Goal: Task Accomplishment & Management: Use online tool/utility

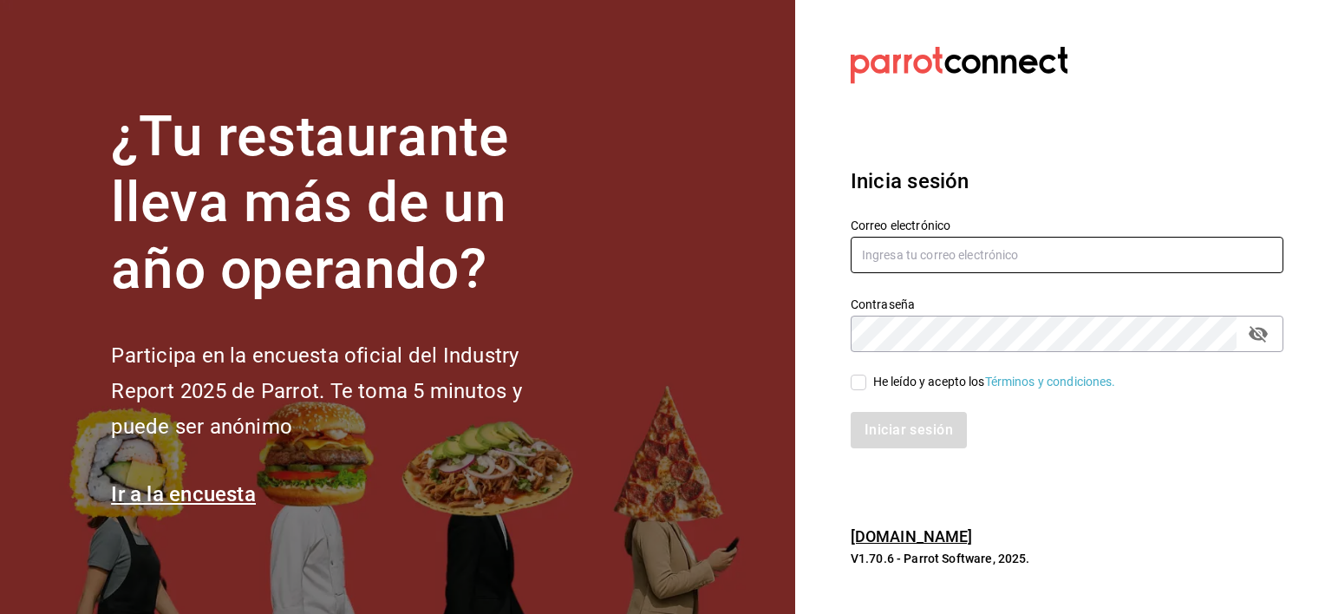
type input "luis.urbina@grupocosteno.com"
click at [864, 382] on input "He leído y acepto los Términos y condiciones." at bounding box center [859, 383] width 16 height 16
checkbox input "true"
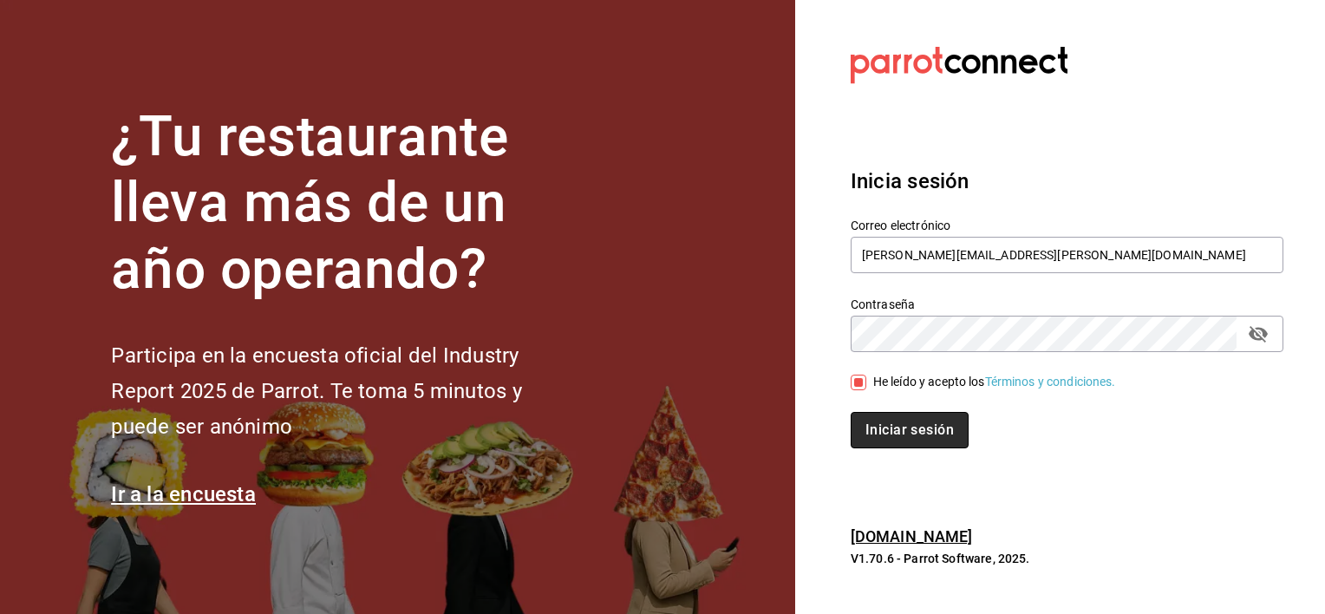
click at [864, 434] on button "Iniciar sesión" at bounding box center [910, 430] width 118 height 36
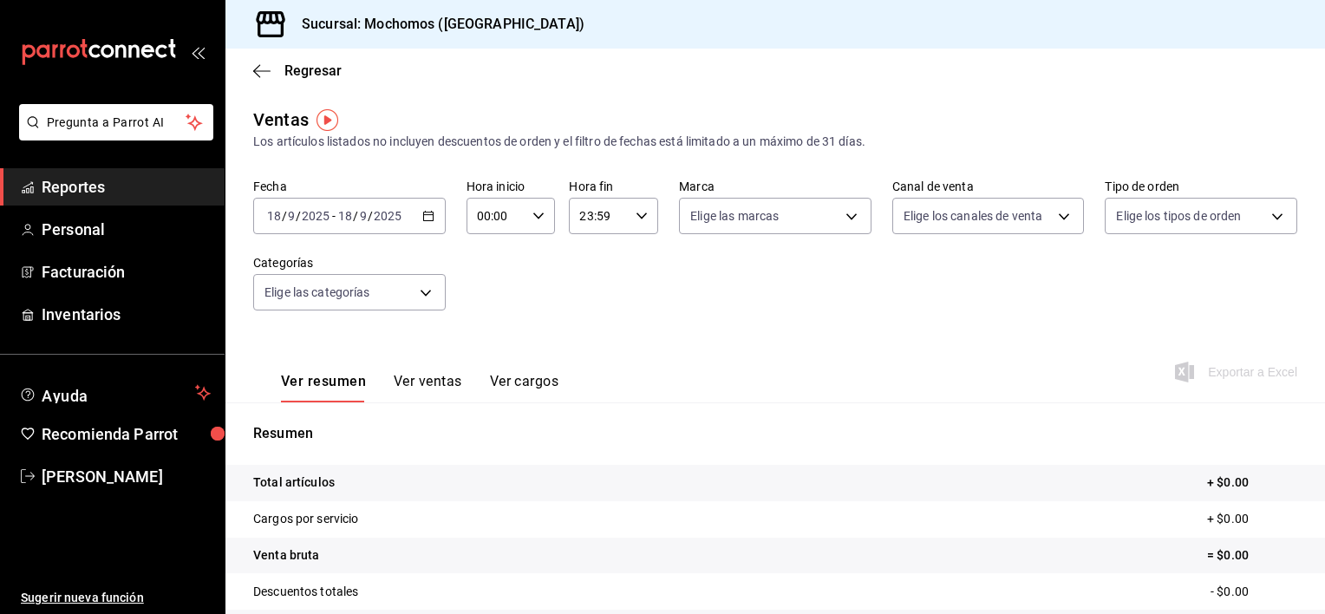
click at [421, 224] on div "[DATE] [DATE] - [DATE] [DATE]" at bounding box center [349, 216] width 192 height 36
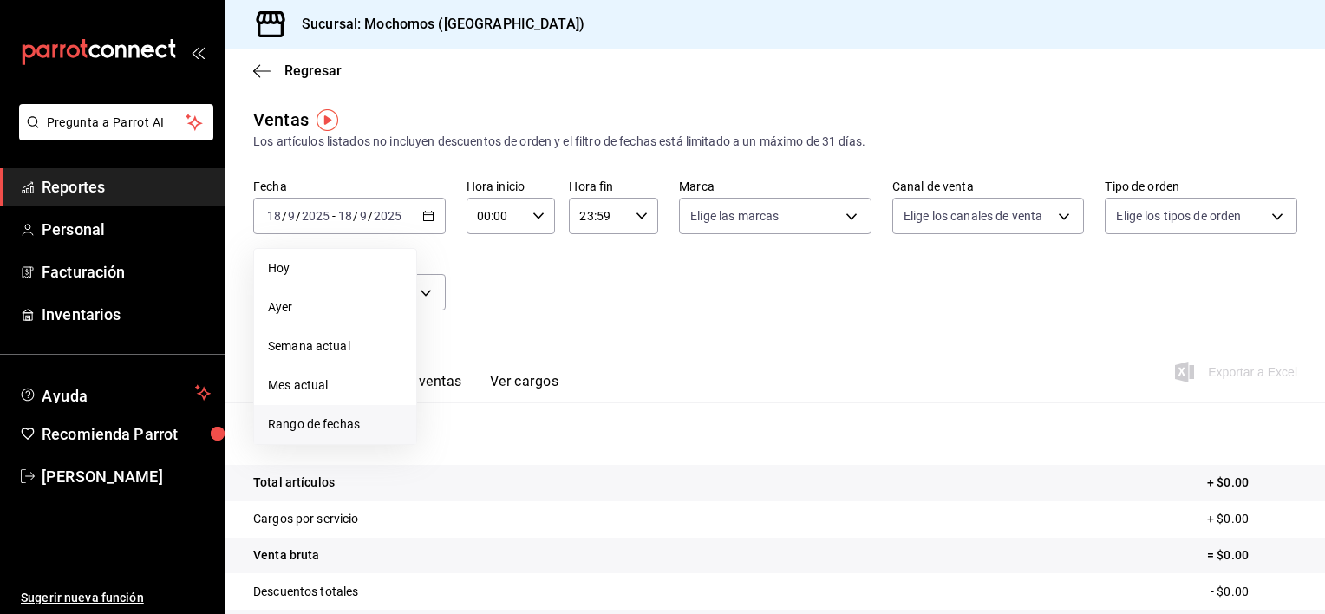
click at [323, 416] on span "Rango de fechas" at bounding box center [335, 424] width 134 height 18
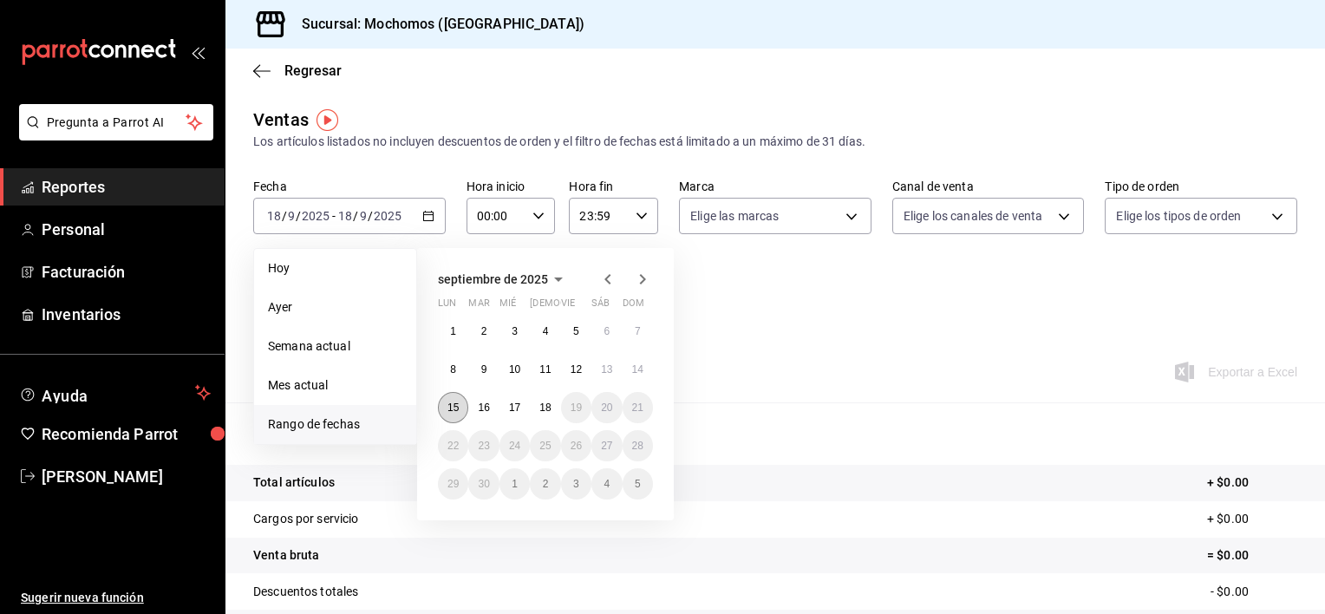
click at [455, 406] on abbr "15" at bounding box center [452, 407] width 11 height 12
click at [551, 408] on button "18" at bounding box center [545, 407] width 30 height 31
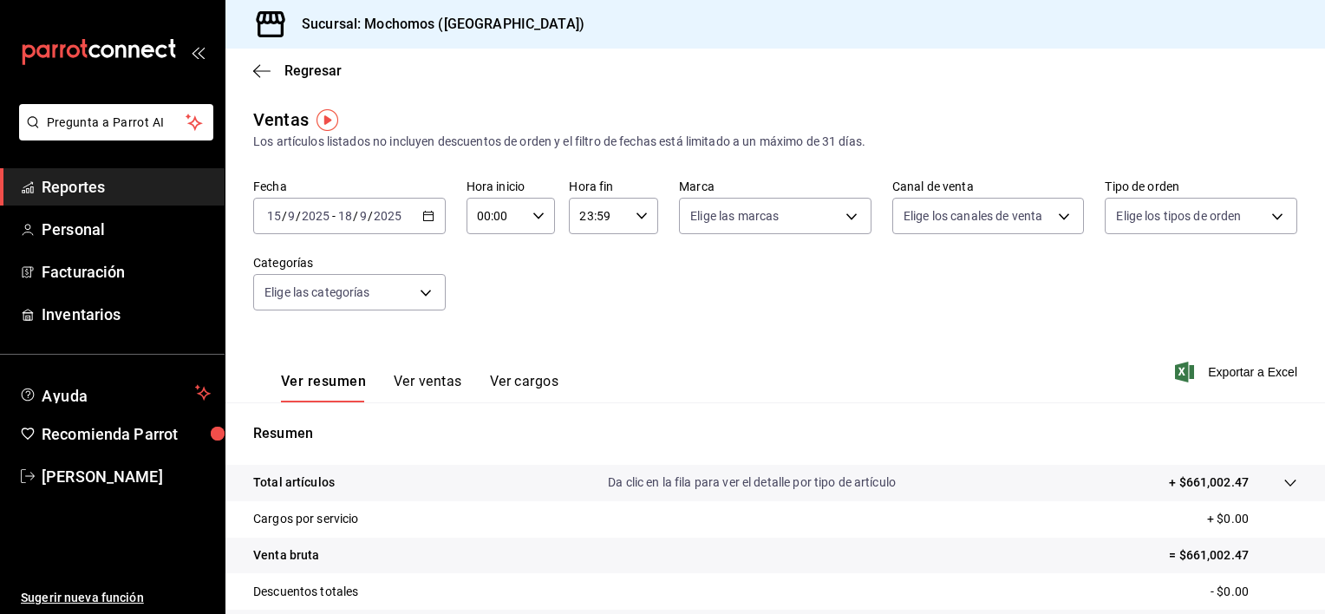
click at [527, 220] on div "00:00 Hora inicio" at bounding box center [510, 216] width 89 height 36
click at [490, 292] on button "01" at bounding box center [485, 301] width 37 height 35
type input "01:00"
click at [490, 292] on span "05" at bounding box center [486, 295] width 16 height 14
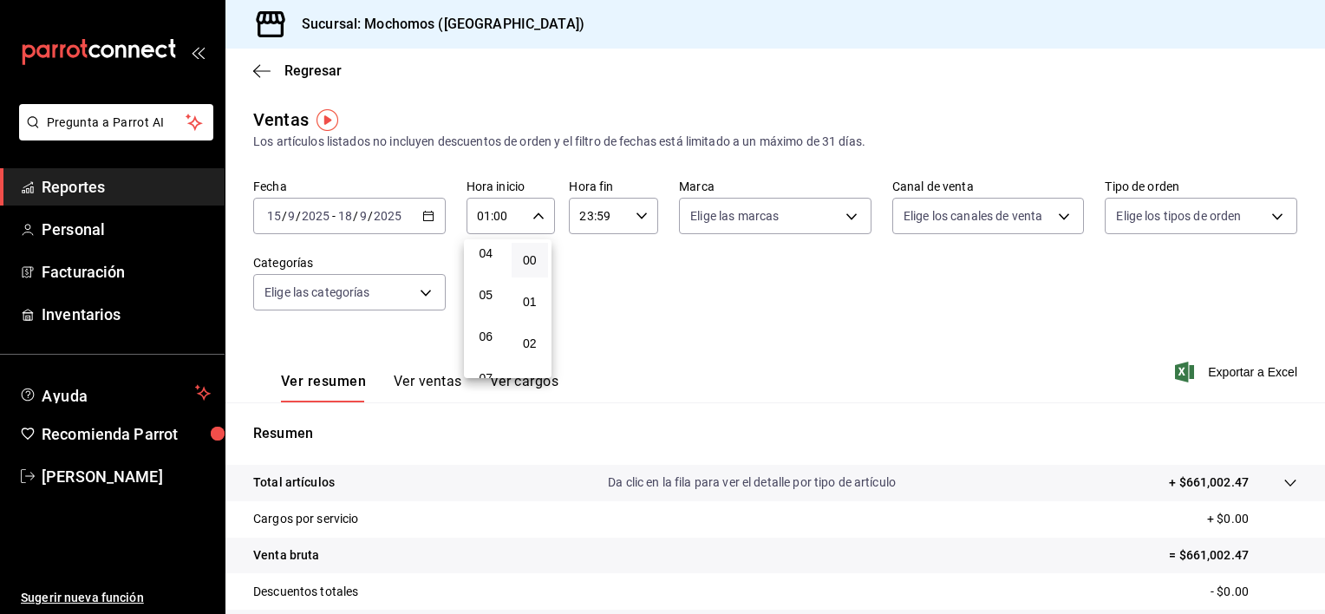
type input "05:00"
click at [635, 217] on div at bounding box center [662, 307] width 1325 height 614
click at [636, 217] on \(Stroke\) "button" at bounding box center [641, 215] width 10 height 6
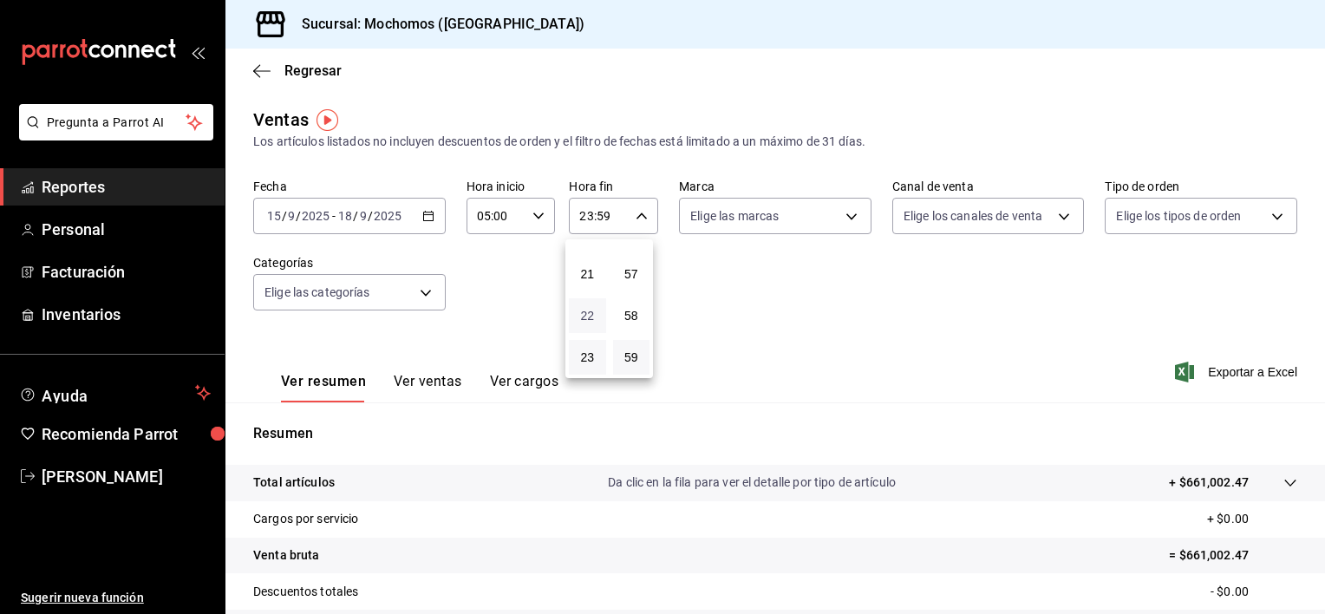
click at [593, 314] on span "22" at bounding box center [587, 316] width 16 height 14
type input "22:59"
click at [574, 323] on button "05" at bounding box center [587, 320] width 37 height 35
type input "05:59"
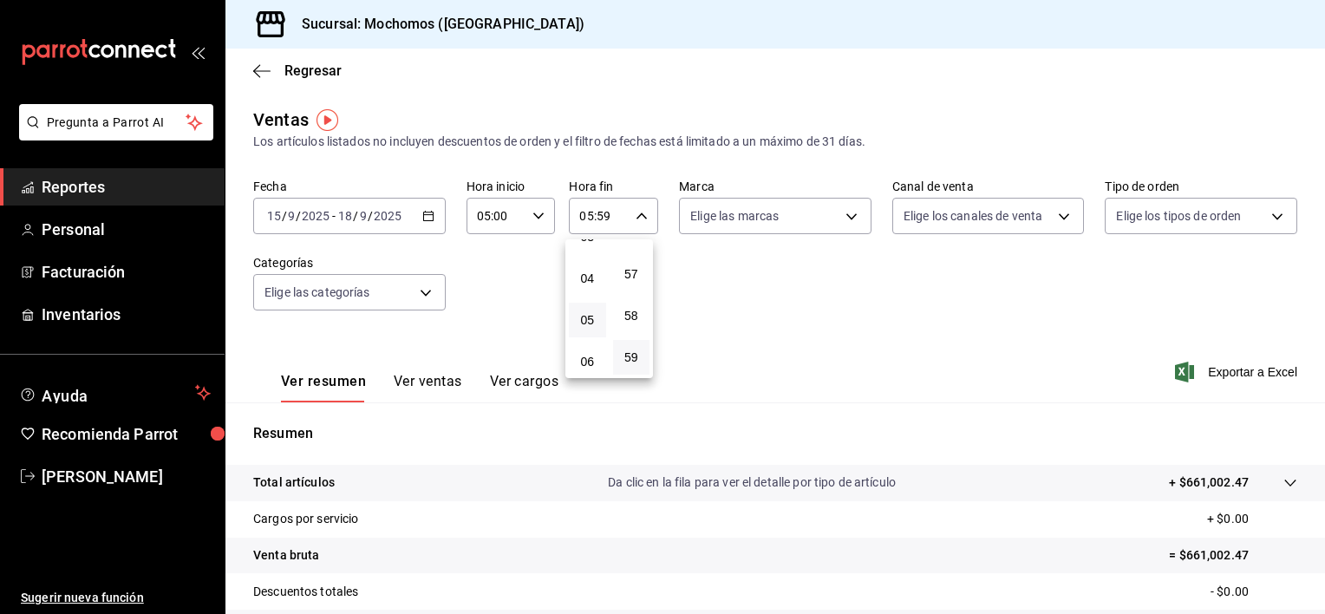
click at [1015, 326] on div at bounding box center [662, 307] width 1325 height 614
click at [1191, 375] on span "Exportar a Excel" at bounding box center [1237, 372] width 119 height 21
